Goal: Answer question/provide support

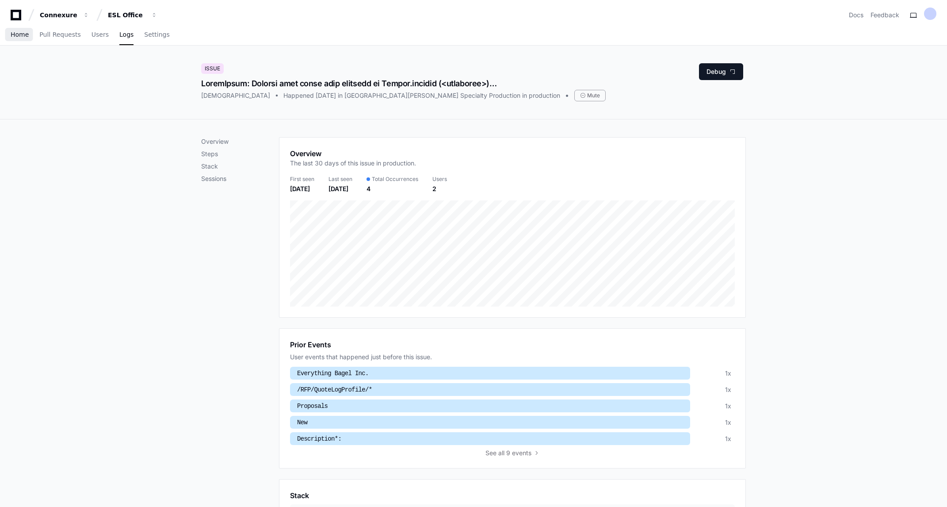
click at [15, 32] on span "Home" at bounding box center [20, 34] width 18 height 5
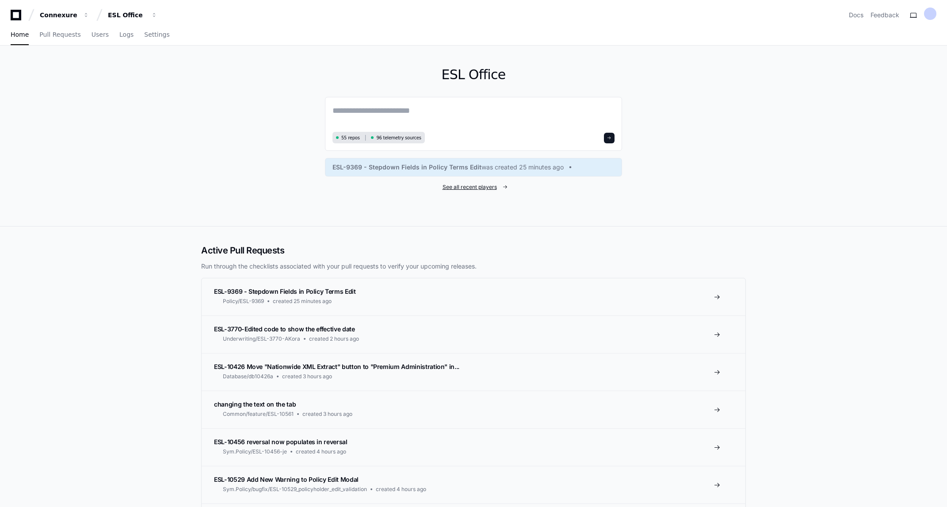
click at [476, 185] on span "See all recent players" at bounding box center [469, 186] width 54 height 7
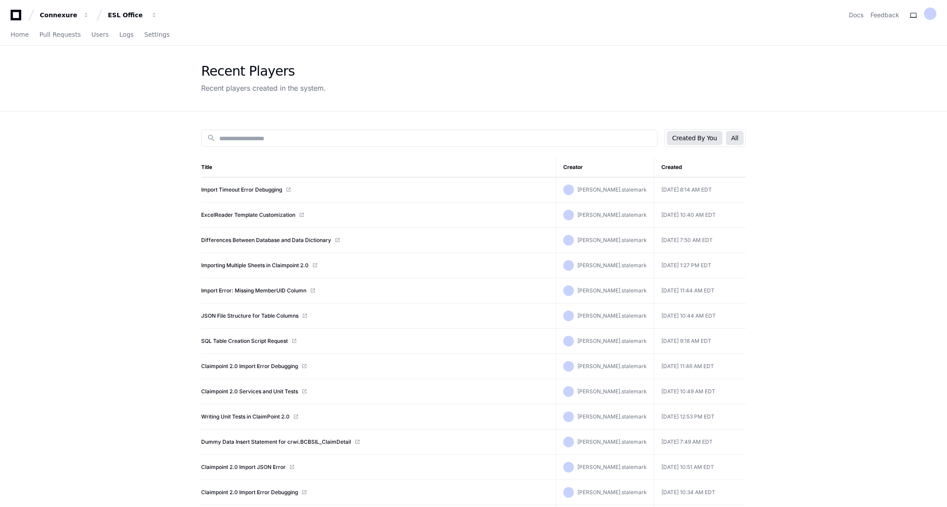
click at [733, 138] on button "All" at bounding box center [735, 138] width 18 height 14
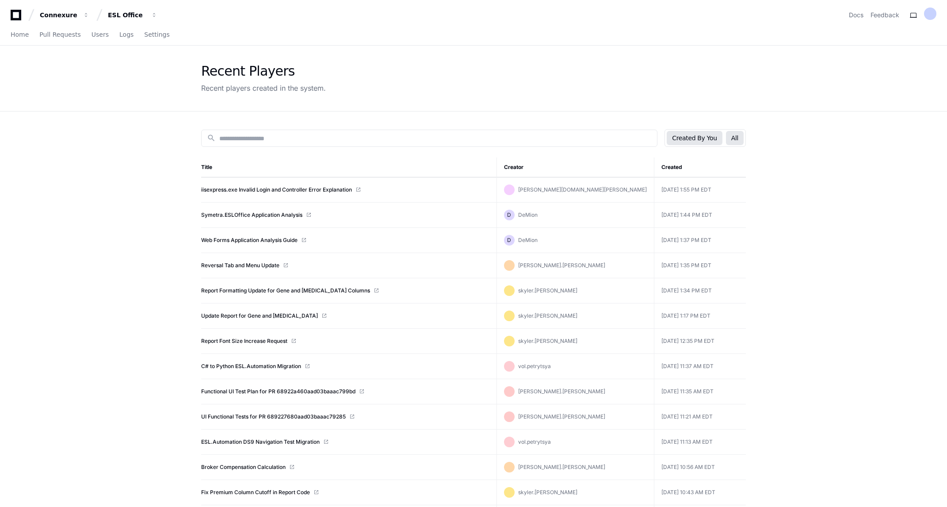
click at [690, 140] on button "Created By You" at bounding box center [694, 138] width 55 height 14
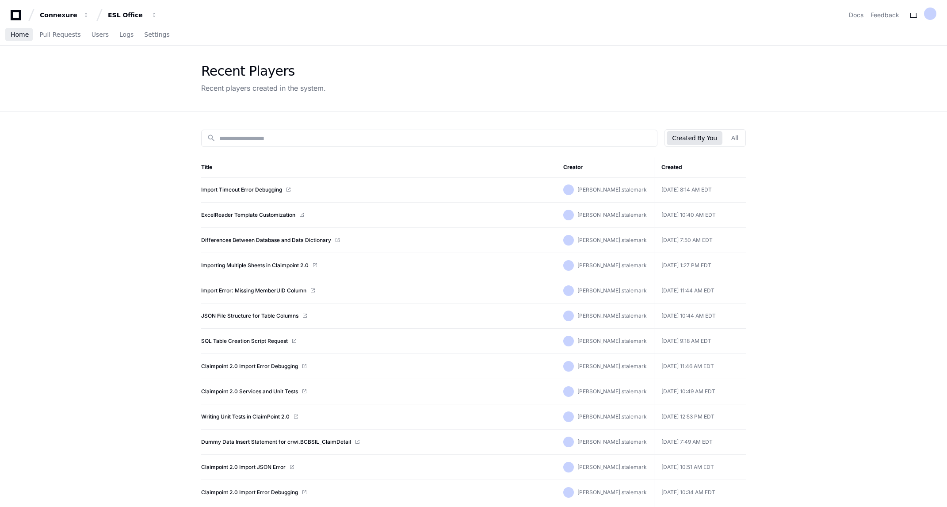
click at [18, 34] on span "Home" at bounding box center [20, 34] width 18 height 5
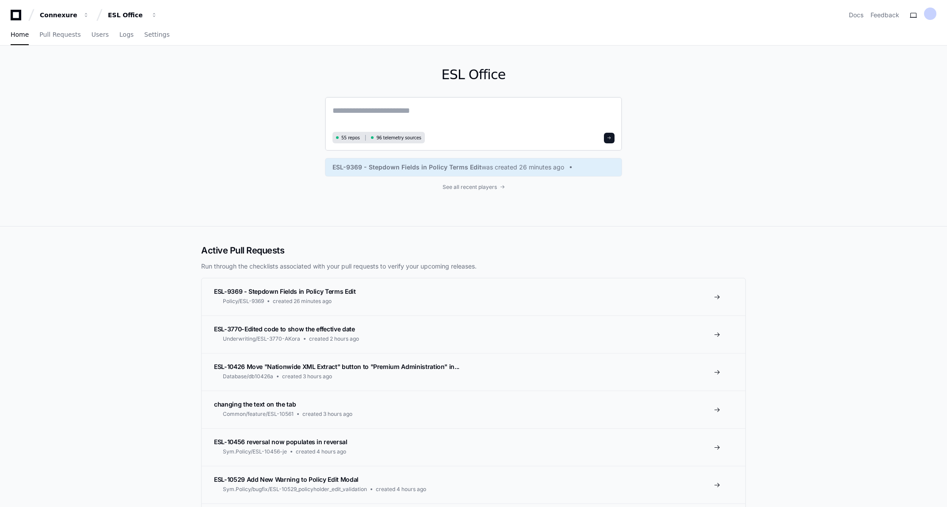
click at [362, 107] on textarea at bounding box center [473, 116] width 282 height 25
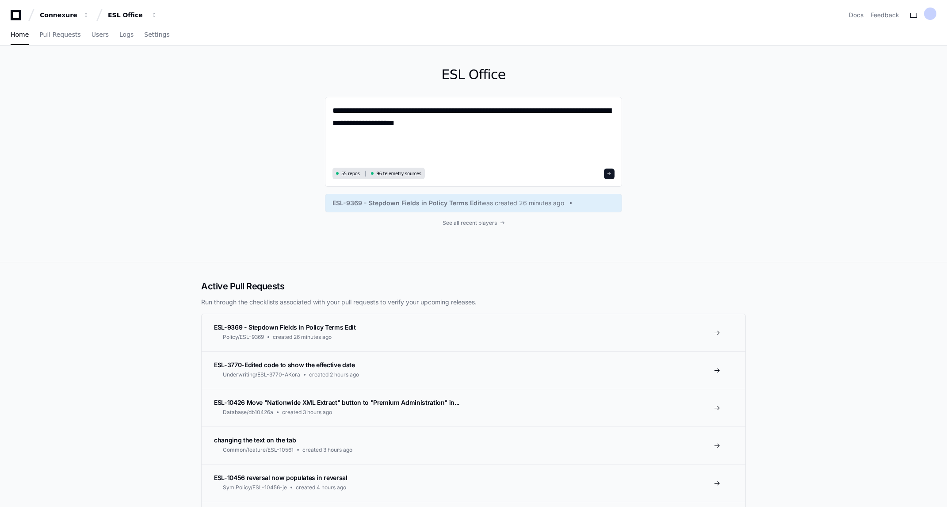
click at [76, 170] on div "**********" at bounding box center [473, 154] width 947 height 217
click at [345, 143] on textarea "**********" at bounding box center [473, 134] width 282 height 61
paste textarea "**********"
type textarea "**********"
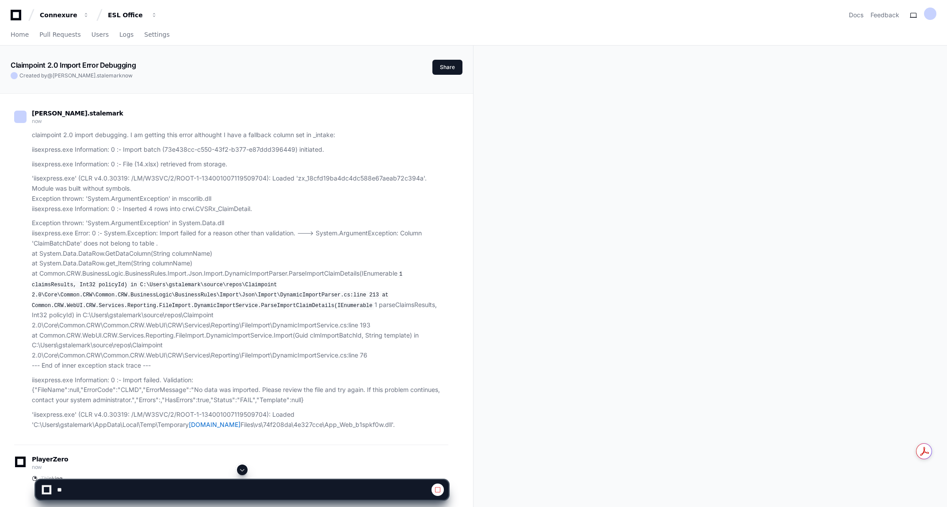
click at [242, 469] on span at bounding box center [242, 469] width 7 height 7
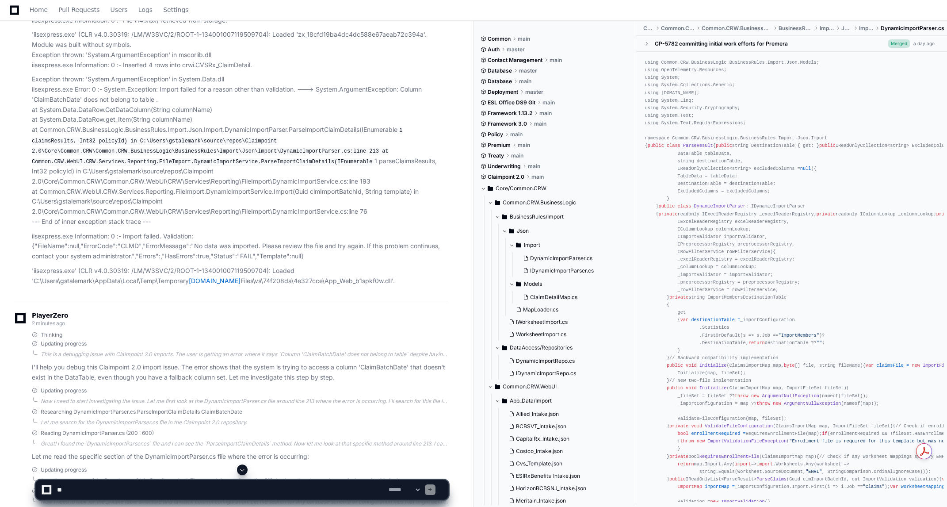
click at [243, 467] on span at bounding box center [242, 469] width 7 height 7
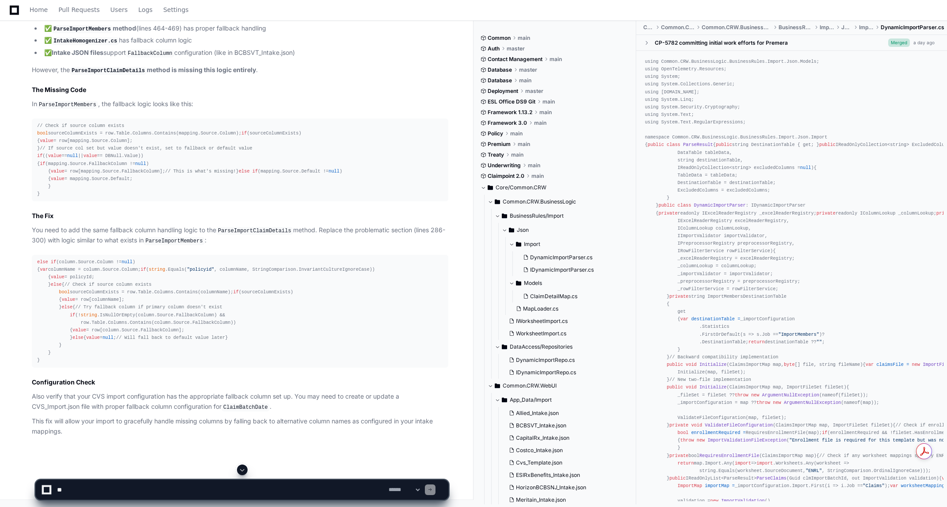
scroll to position [1366, 0]
click at [258, 227] on code "ParseImportClaimDetails" at bounding box center [254, 231] width 77 height 8
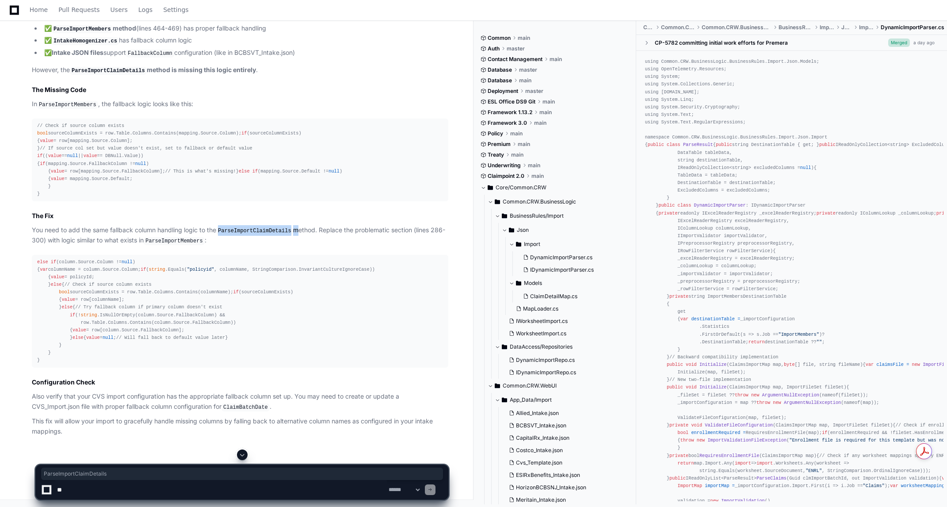
copy p "ParseImportClaimDetails"
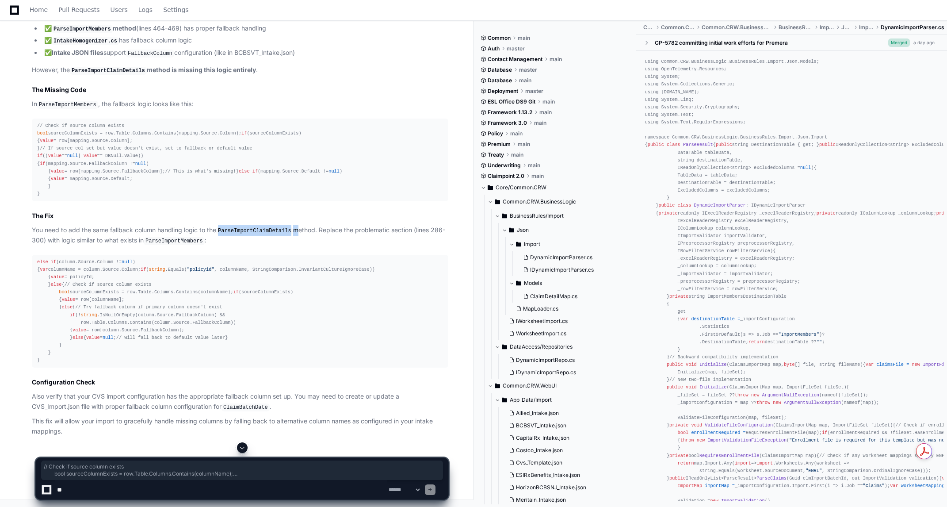
drag, startPoint x: 56, startPoint y: 244, endPoint x: 65, endPoint y: 392, distance: 147.5
click at [65, 364] on div "else if (column.Source.Column != null ) { var columnName = column.Source.Column…" at bounding box center [240, 311] width 406 height 106
copy div "// Check if source column exists bool sourceColumnExists = row.Table.Columns.Co…"
click at [21, 417] on div "DynamicImportParser.cs 1 Root Cause Analysis I've identified the issue with you…" at bounding box center [231, 136] width 434 height 599
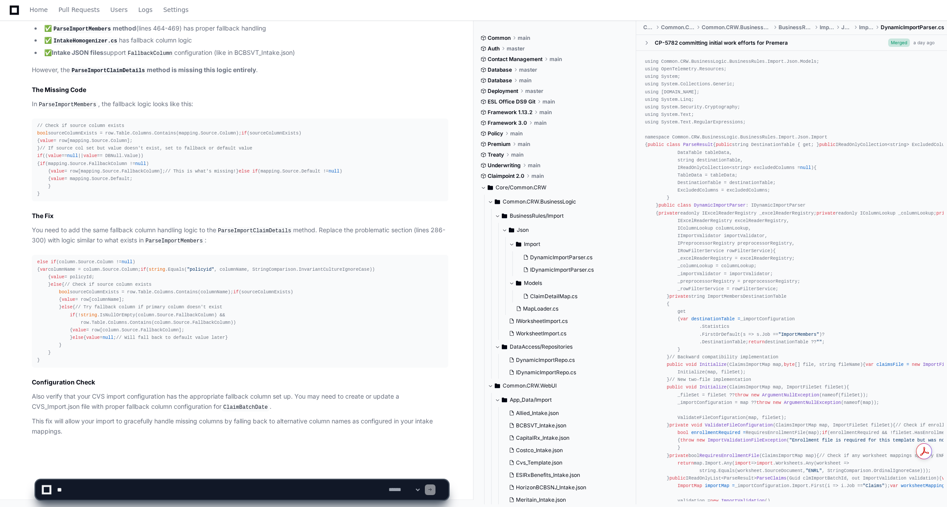
scroll to position [1410, 0]
click at [103, 493] on textarea at bounding box center [221, 489] width 332 height 19
click at [185, 490] on textarea at bounding box center [221, 489] width 332 height 19
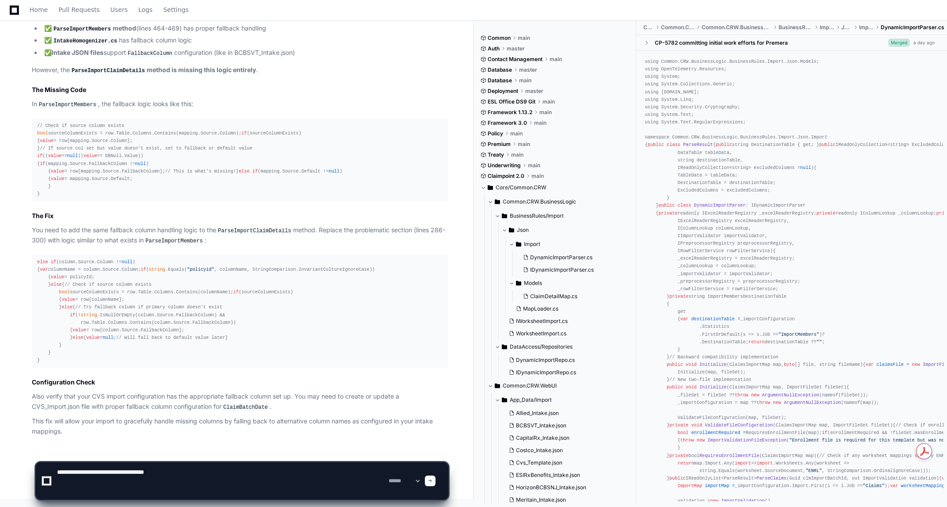
paste textarea "**********"
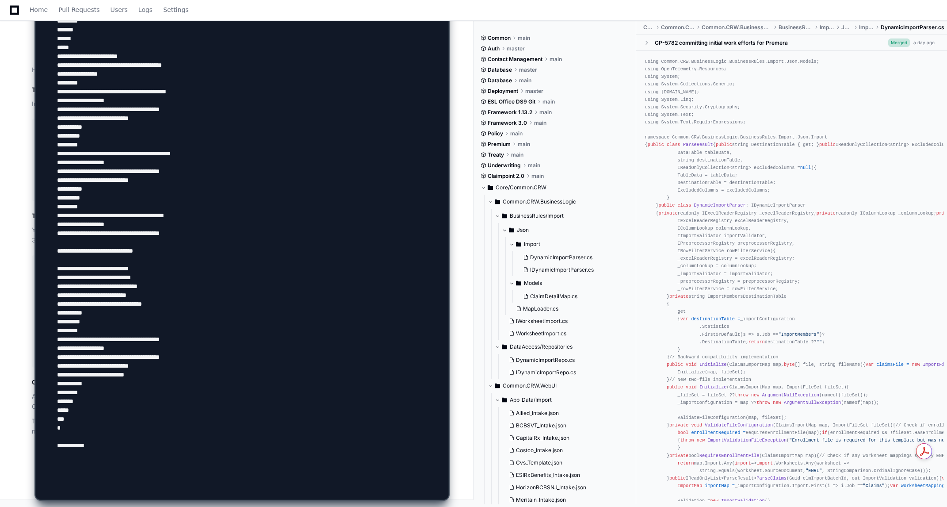
paste textarea "**********"
type textarea "**********"
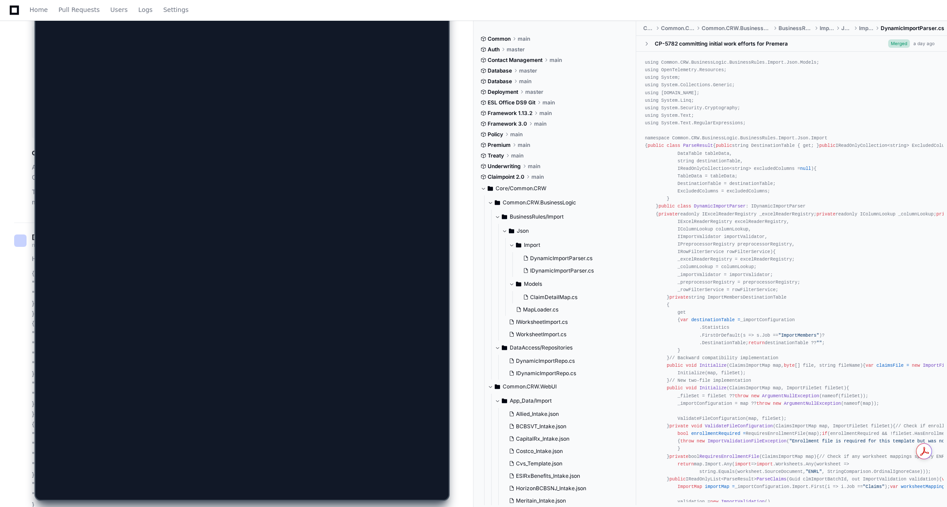
scroll to position [0, 0]
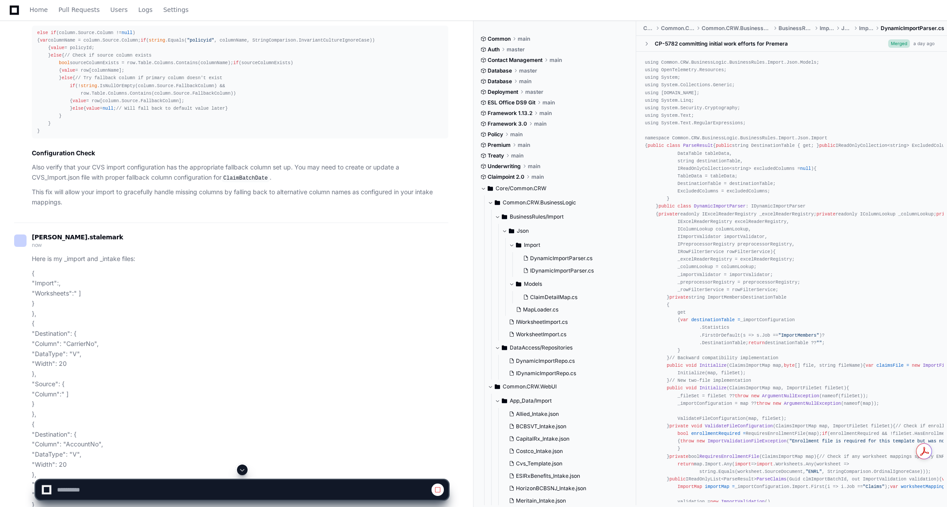
click at [244, 470] on span at bounding box center [242, 469] width 7 height 7
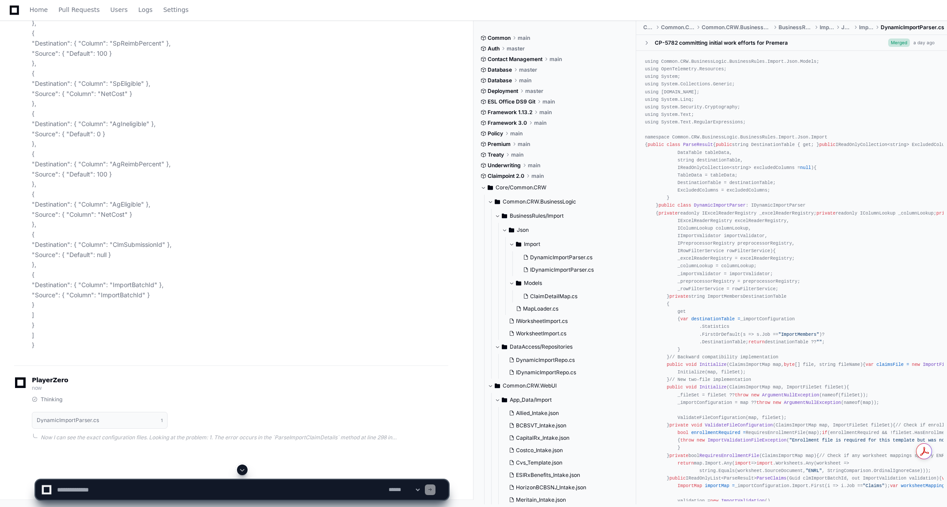
click at [240, 469] on span at bounding box center [242, 469] width 7 height 7
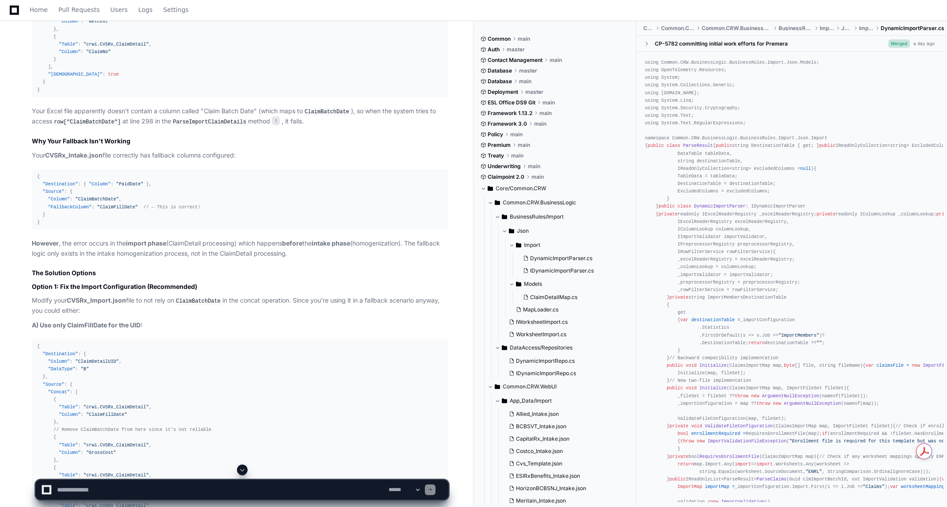
scroll to position [10697, 0]
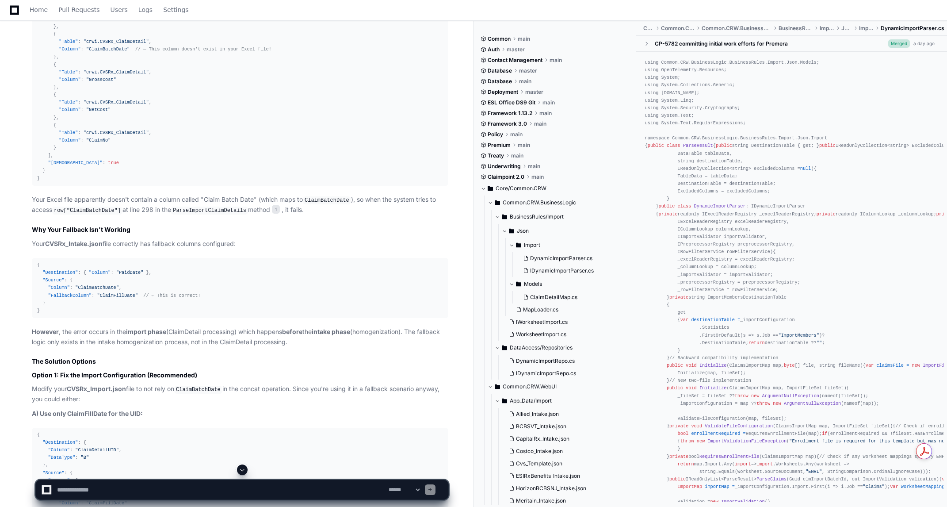
click at [154, 182] on div "{ "Destination" : { "Column" : "ClaimDetailUID" , "DataType" : "B" } , "Source"…" at bounding box center [240, 64] width 406 height 235
click at [128, 105] on span ""crwi.CVSRx_ClaimDetail"" at bounding box center [116, 101] width 65 height 5
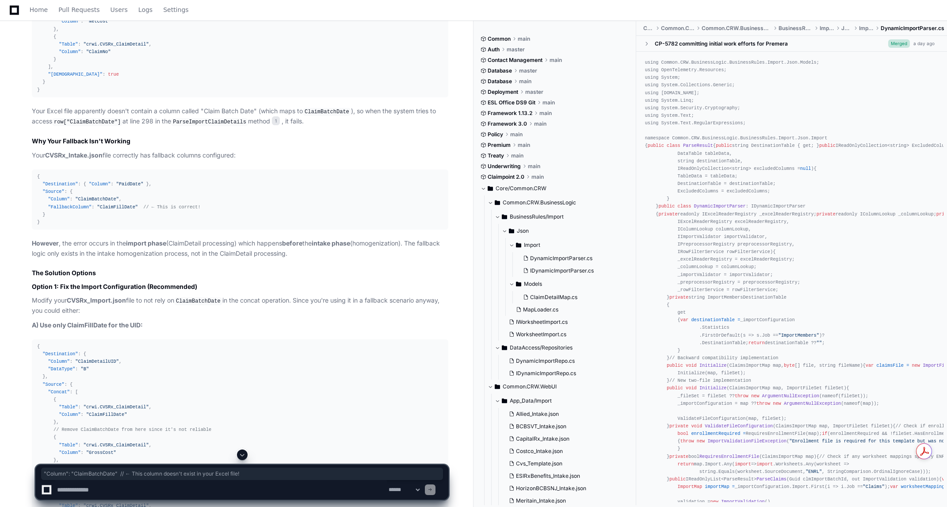
drag, startPoint x: 56, startPoint y: 191, endPoint x: 269, endPoint y: 188, distance: 213.1
copy div ""Column" : "ClaimBatchDate" // ← This column doesn't exist in your Excel file!"
click at [110, 488] on textarea at bounding box center [221, 489] width 332 height 19
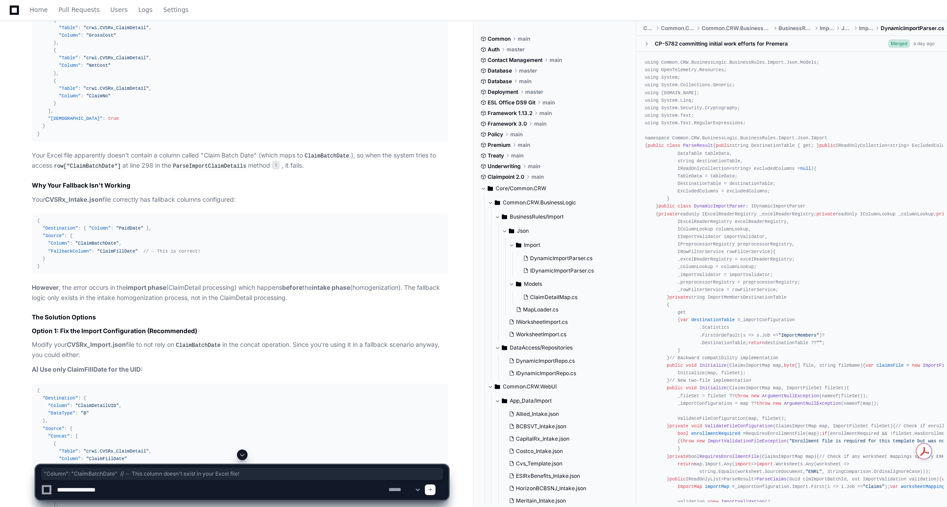
scroll to position [10874, 0]
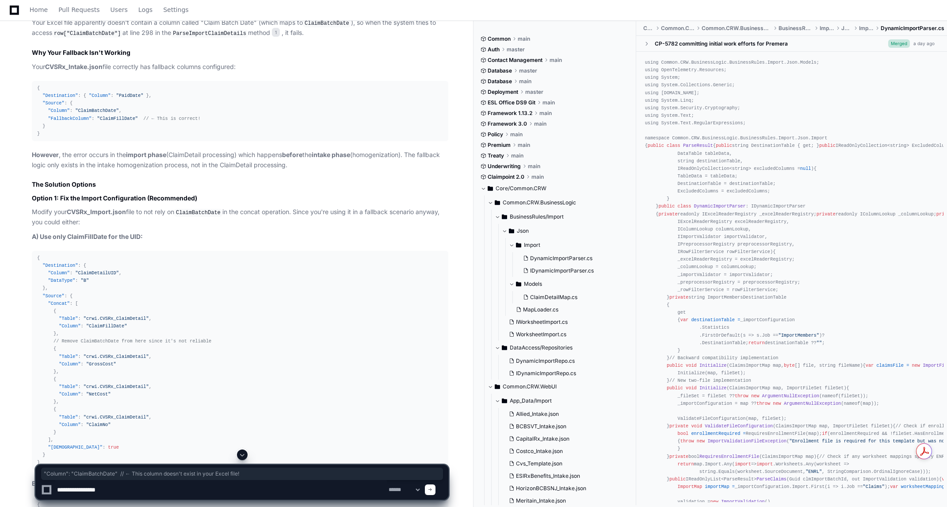
click at [196, 38] on code "ParseImportClaimDetails" at bounding box center [209, 34] width 77 height 8
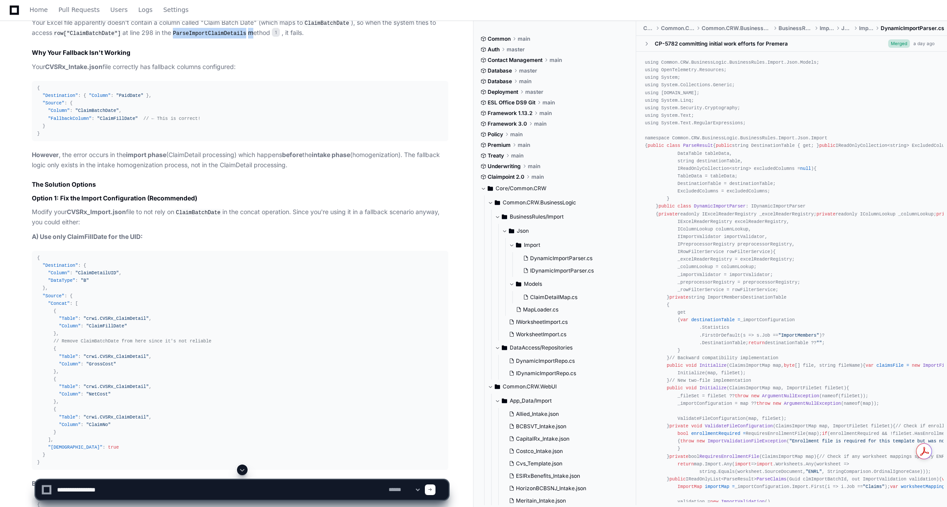
click at [196, 38] on code "ParseImportClaimDetails" at bounding box center [209, 34] width 77 height 8
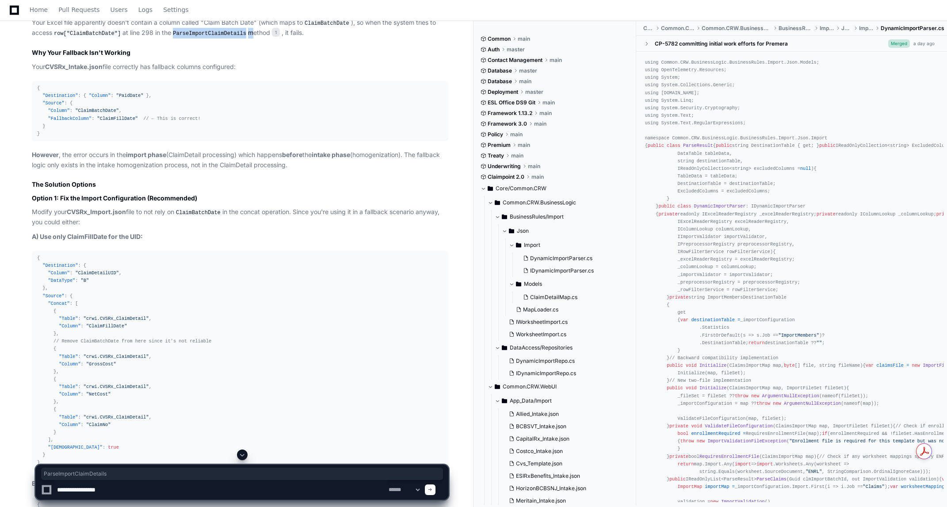
copy p "ParseImportClaimDetails"
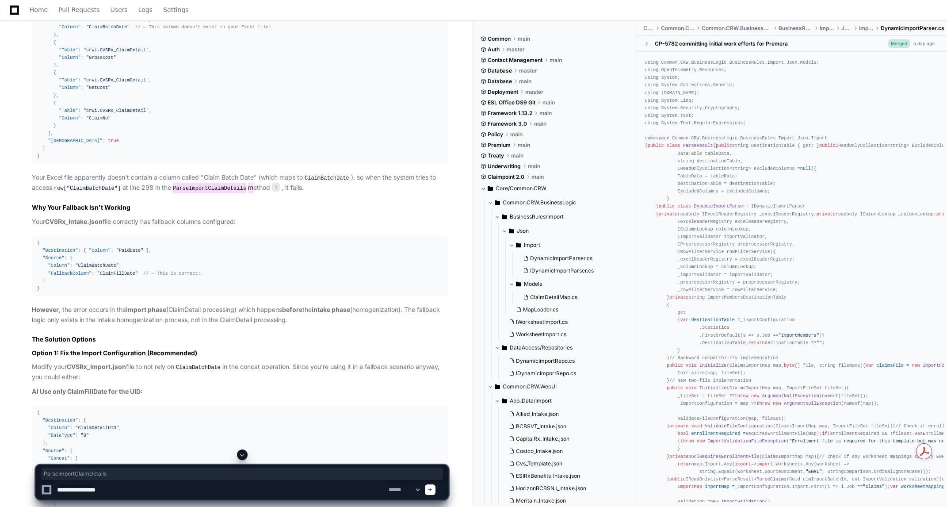
scroll to position [10896, 0]
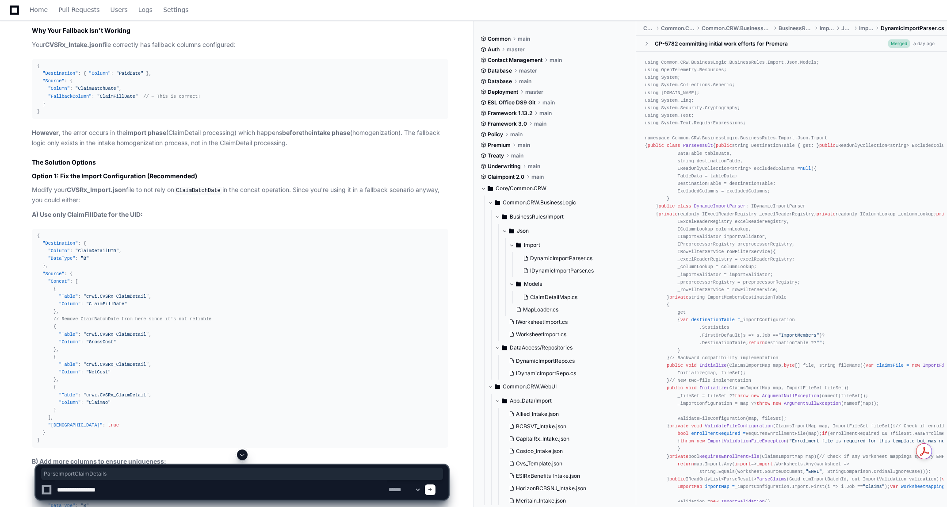
click at [110, 488] on textarea at bounding box center [221, 489] width 332 height 19
type textarea "**********"
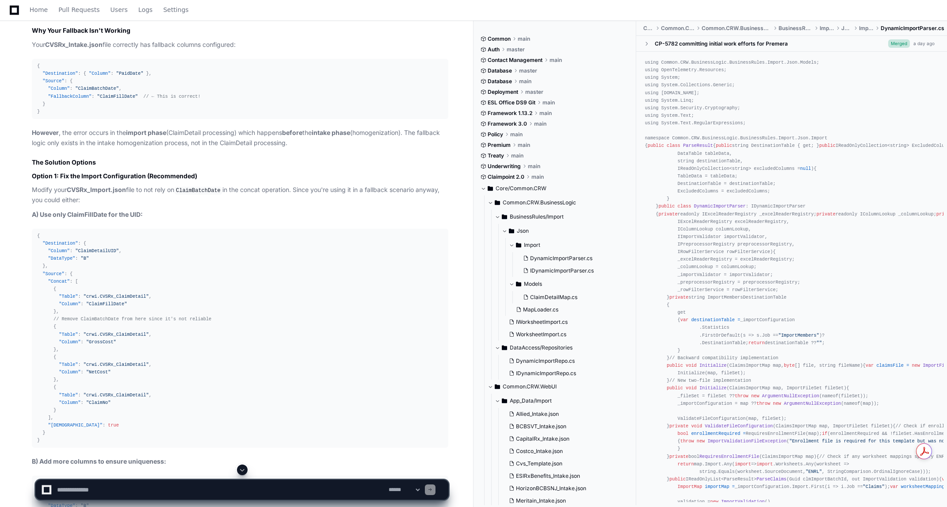
click at [240, 472] on span at bounding box center [242, 469] width 7 height 7
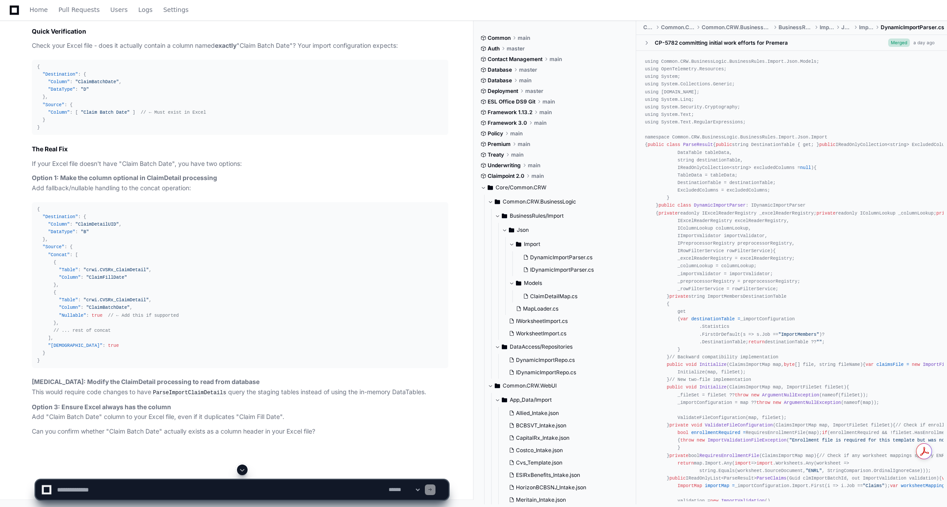
scroll to position [12095, 0]
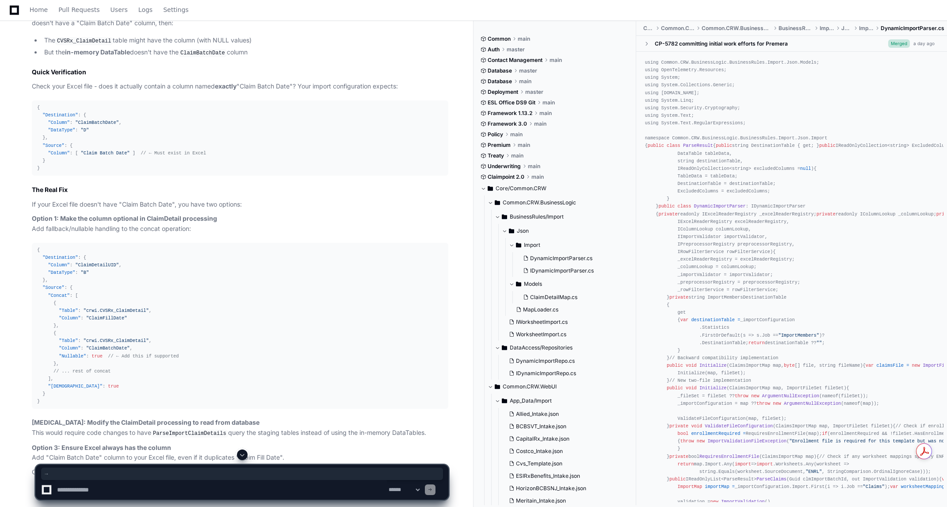
drag, startPoint x: 203, startPoint y: 193, endPoint x: 198, endPoint y: 194, distance: 4.6
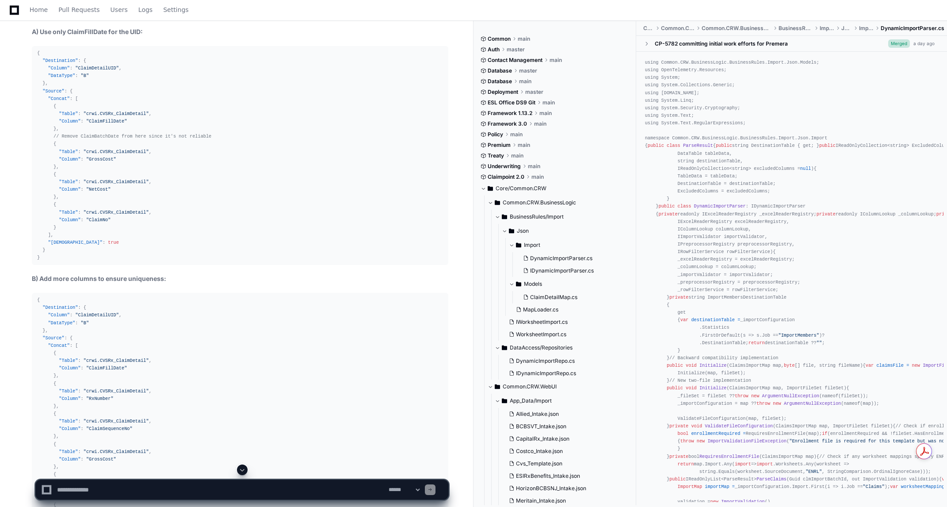
scroll to position [11167, 0]
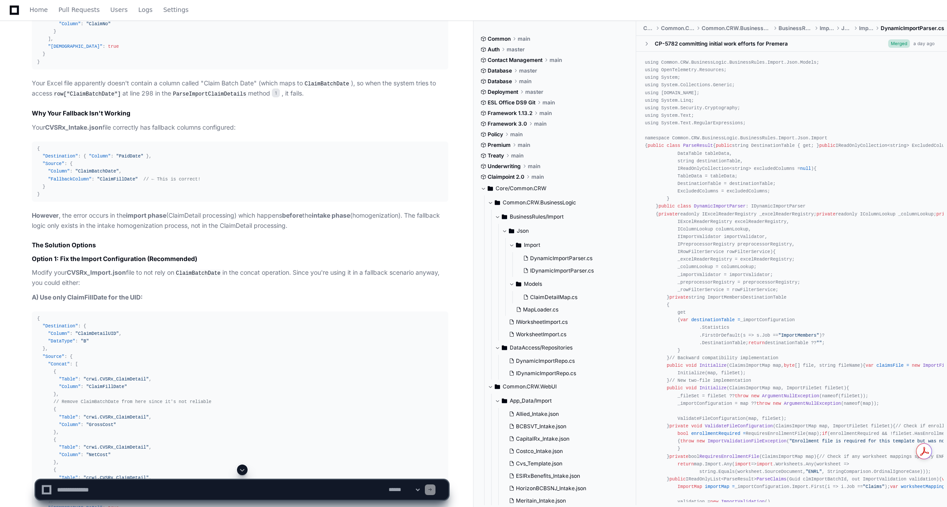
scroll to position [10769, 0]
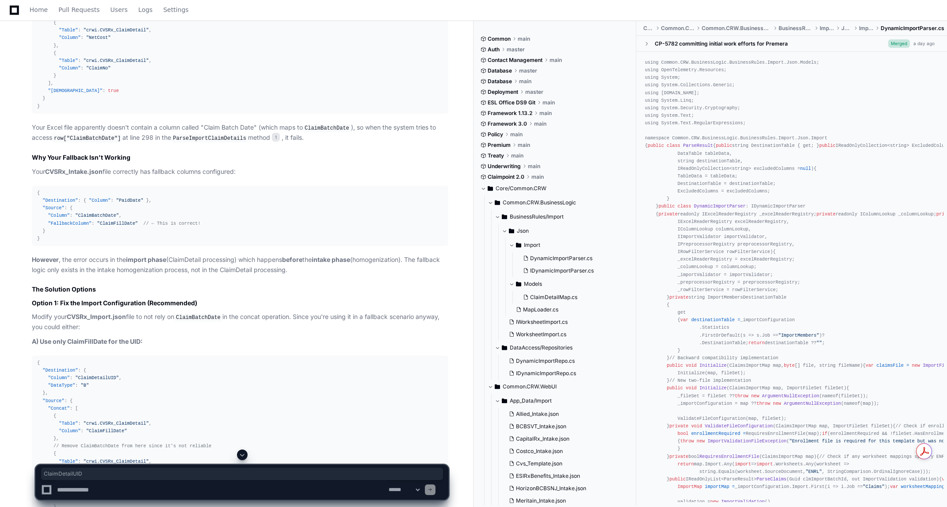
drag, startPoint x: 109, startPoint y: 123, endPoint x: 75, endPoint y: 124, distance: 34.1
copy span "ClaimDetailUID"
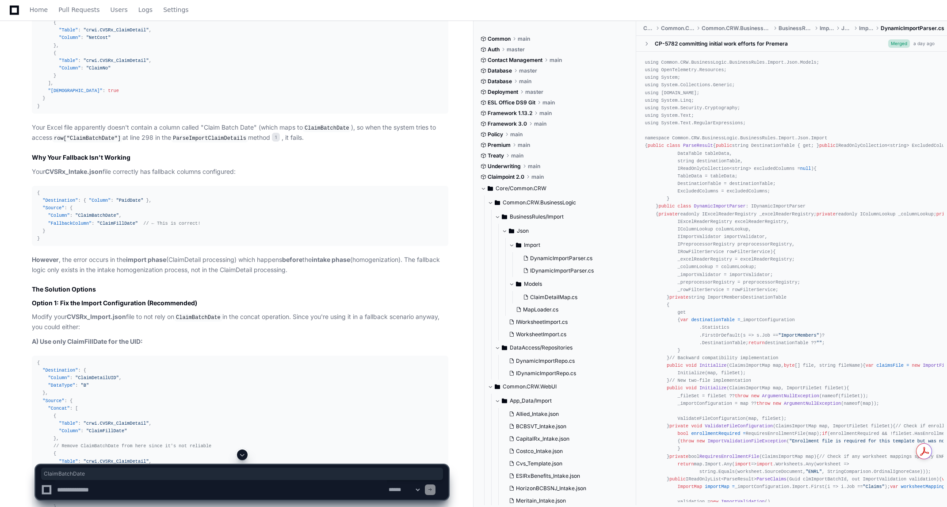
copy span "ClaimBatchDate"
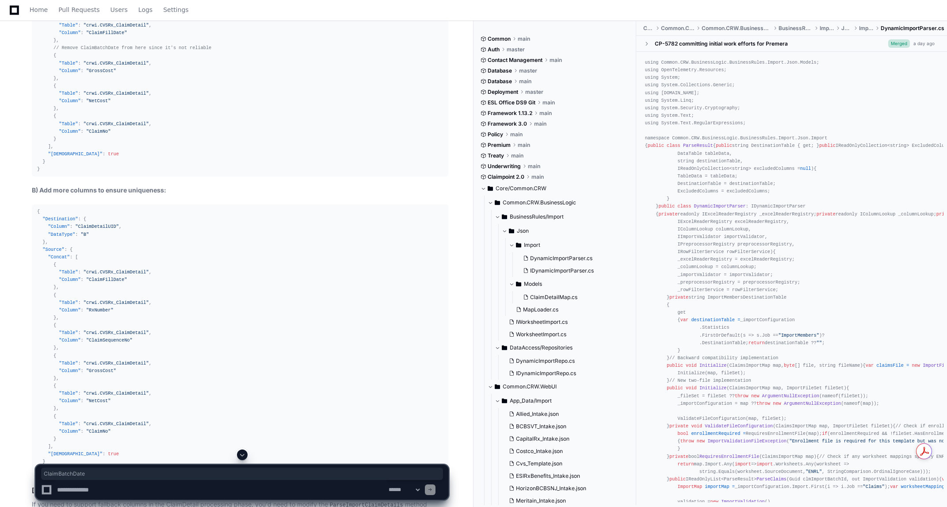
scroll to position [11123, 0]
